Goal: Find specific page/section: Find specific page/section

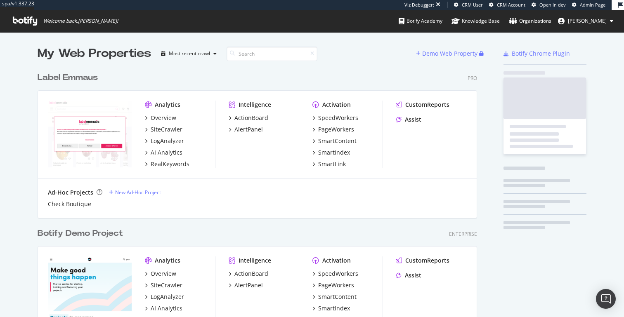
scroll to position [1962, 446]
